Goal: Task Accomplishment & Management: Use online tool/utility

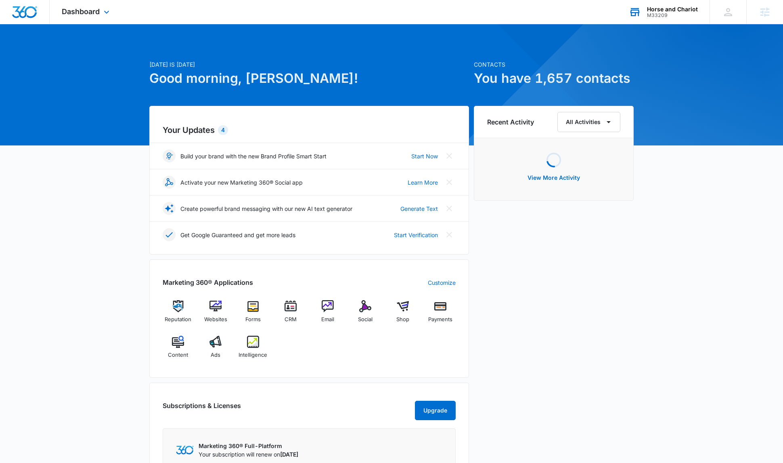
click at [678, 6] on div "Horse and Chariot" at bounding box center [672, 9] width 51 height 6
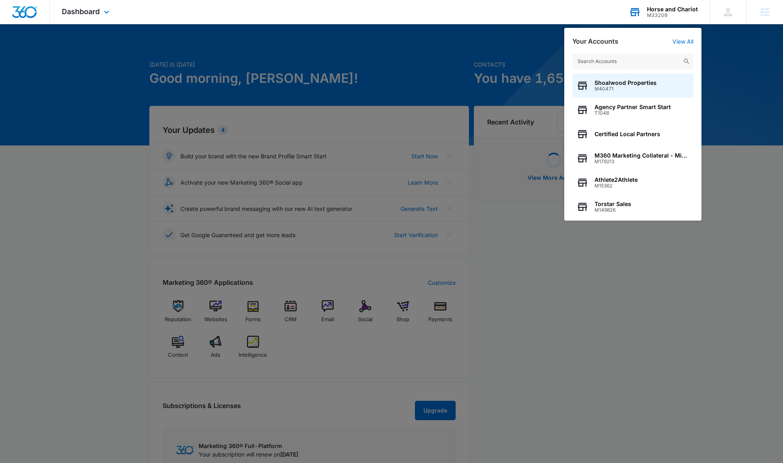
click at [640, 57] on input "text" at bounding box center [633, 61] width 121 height 16
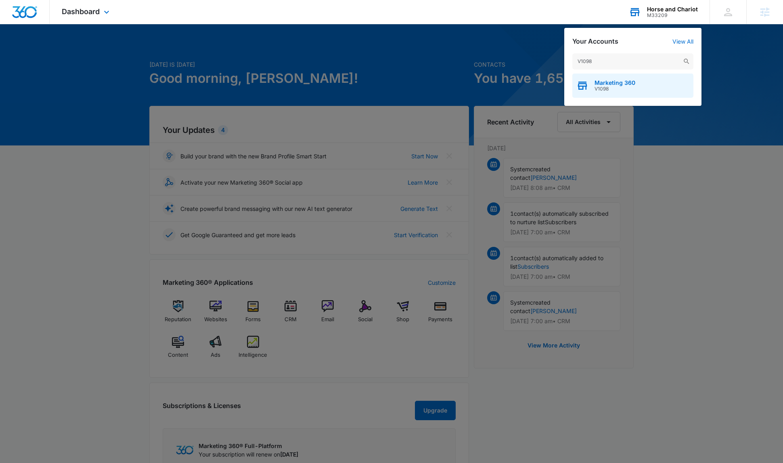
type input "V1098"
click at [617, 86] on span "V1098" at bounding box center [615, 89] width 41 height 6
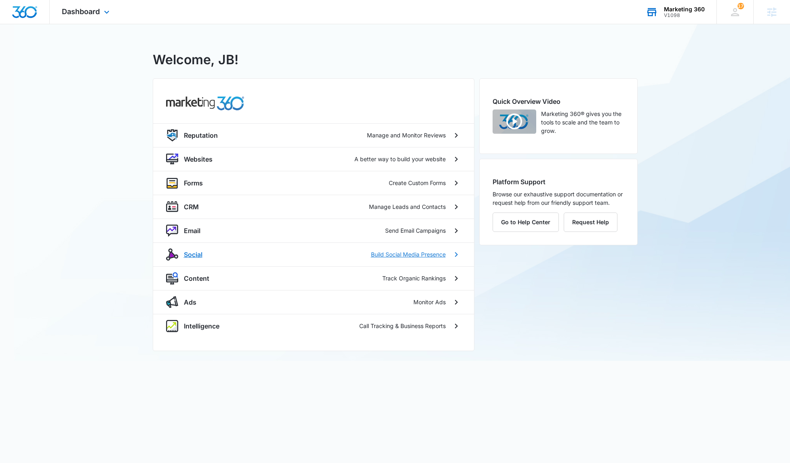
click at [192, 255] on p "Social" at bounding box center [193, 255] width 19 height 10
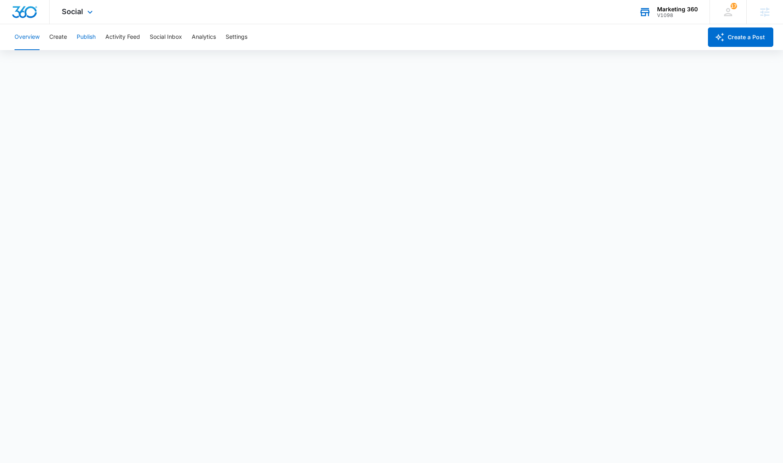
click at [83, 36] on button "Publish" at bounding box center [86, 37] width 19 height 26
click at [90, 37] on button "Publish" at bounding box center [86, 37] width 19 height 26
